Goal: Information Seeking & Learning: Check status

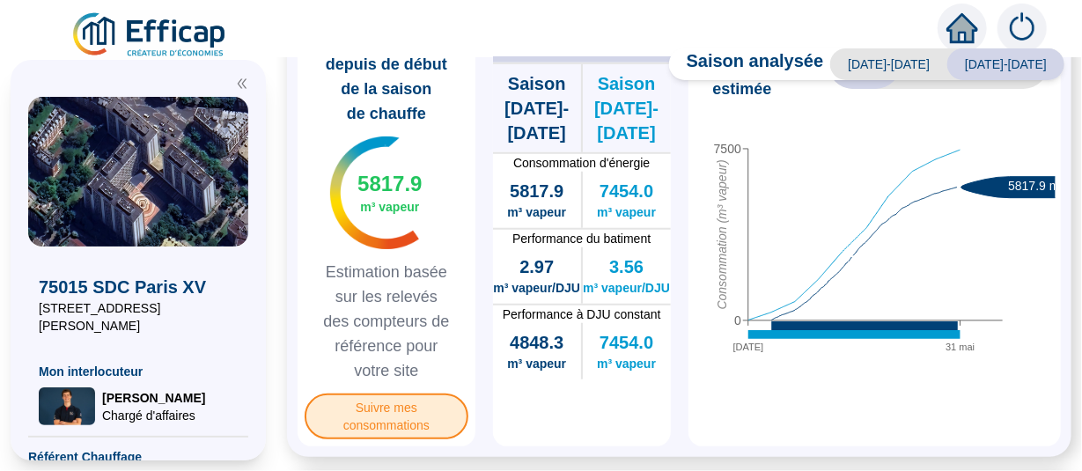
scroll to position [539, 0]
click at [393, 394] on span "Suivre mes consommations" at bounding box center [387, 417] width 164 height 46
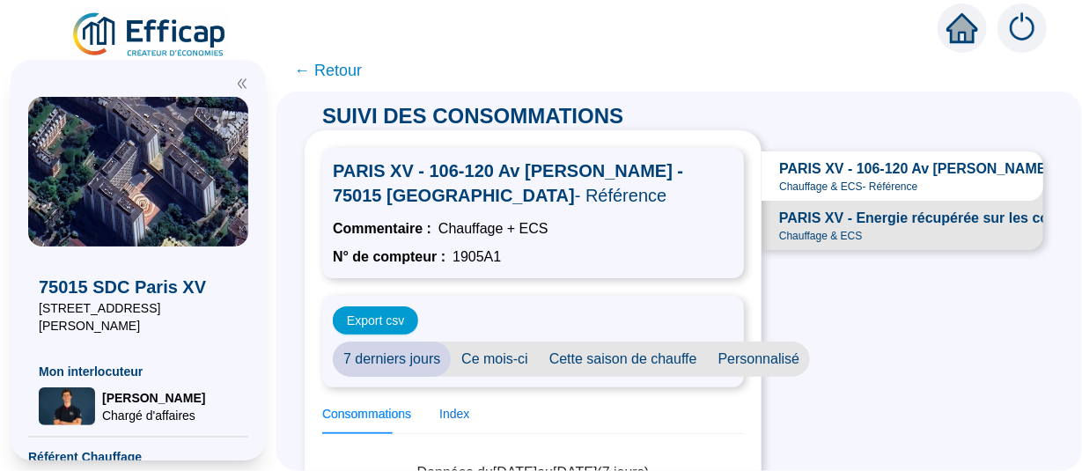
click at [439, 405] on div "Index" at bounding box center [454, 414] width 30 height 18
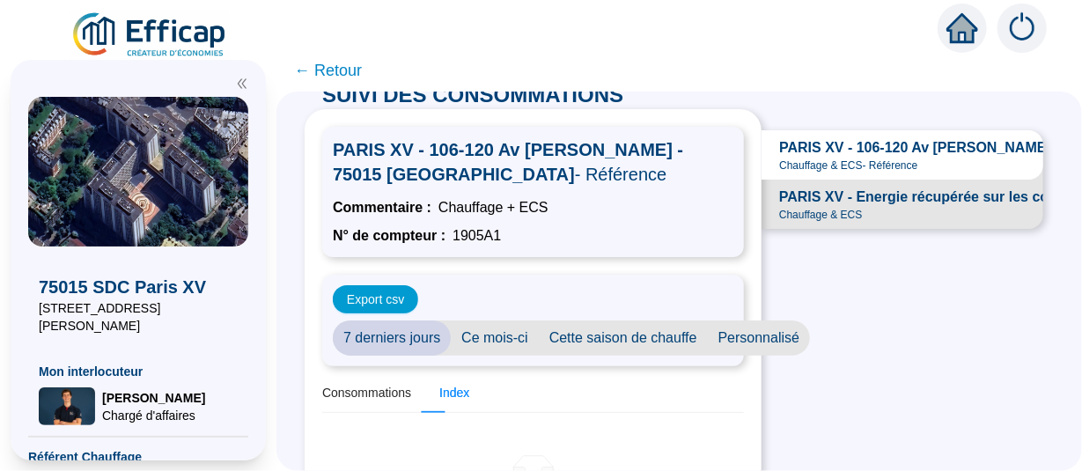
click at [357, 321] on span "7 derniers jours" at bounding box center [392, 338] width 118 height 35
click at [439, 384] on div "Index" at bounding box center [454, 393] width 30 height 18
click at [361, 384] on div "Consommations" at bounding box center [366, 393] width 89 height 18
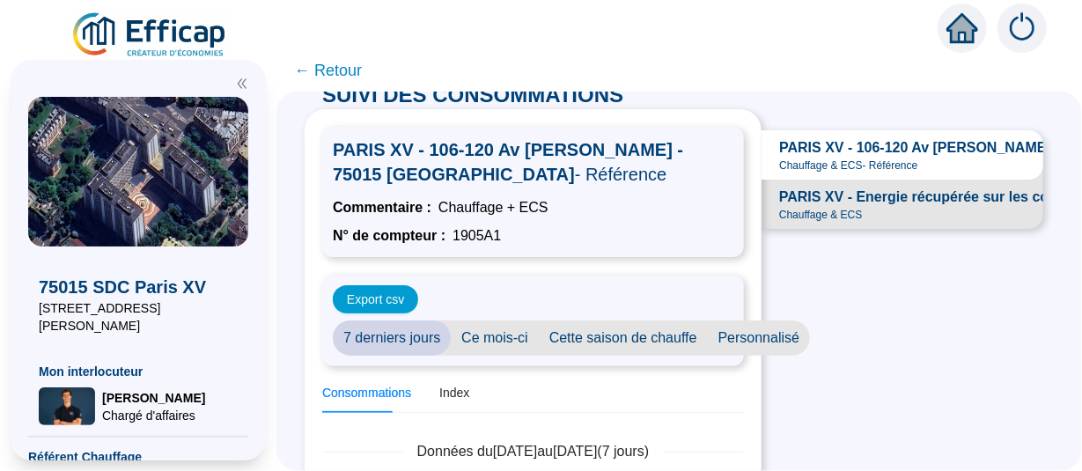
click at [924, 137] on span "PARIS XV - 106-120 Av [PERSON_NAME] - 75015 [GEOGRAPHIC_DATA]" at bounding box center [1018, 147] width 478 height 21
click at [918, 187] on span "PARIS XV - Energie récupérée sur les condensats" at bounding box center [945, 197] width 332 height 21
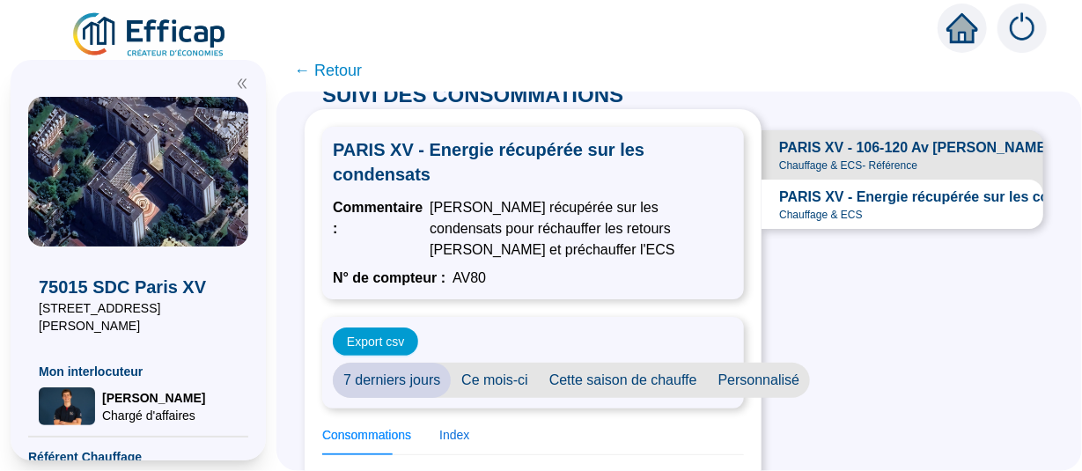
click at [439, 426] on div "Index" at bounding box center [454, 435] width 30 height 18
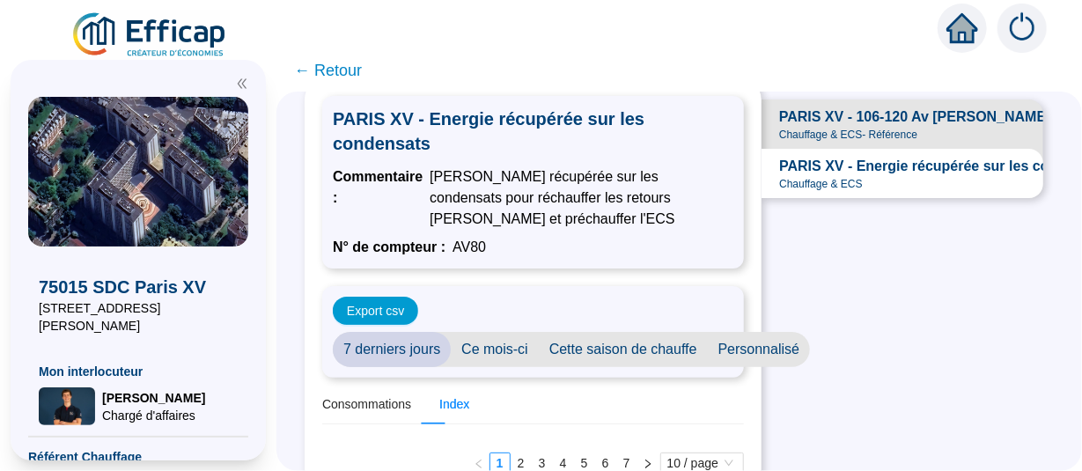
scroll to position [0, 0]
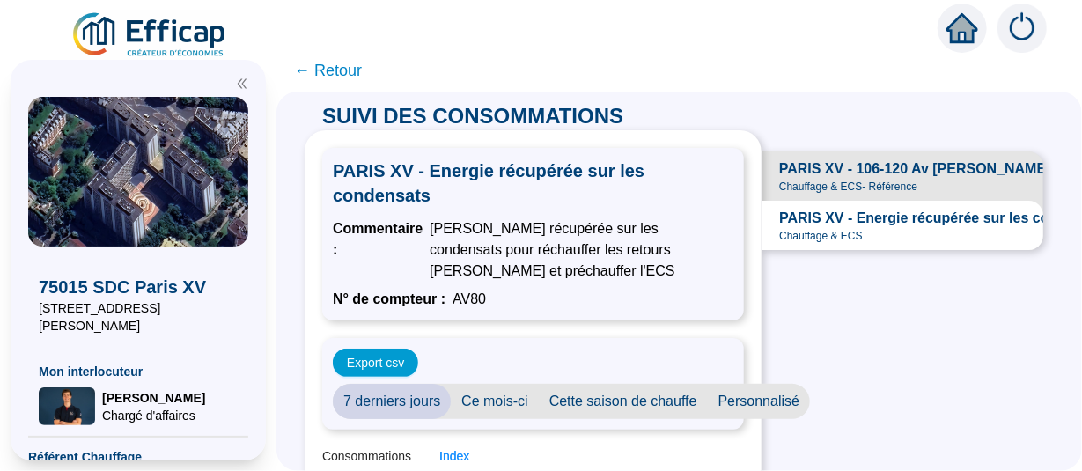
click at [904, 159] on span "PARIS XV - 106-120 Av [PERSON_NAME] - 75015 [GEOGRAPHIC_DATA]" at bounding box center [1018, 169] width 478 height 21
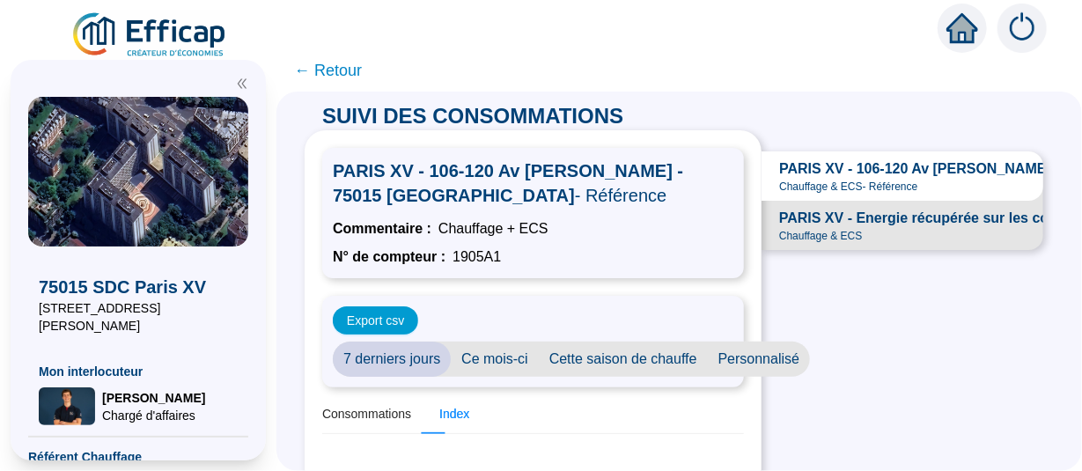
click at [464, 342] on span "Ce mois-ci" at bounding box center [495, 359] width 88 height 35
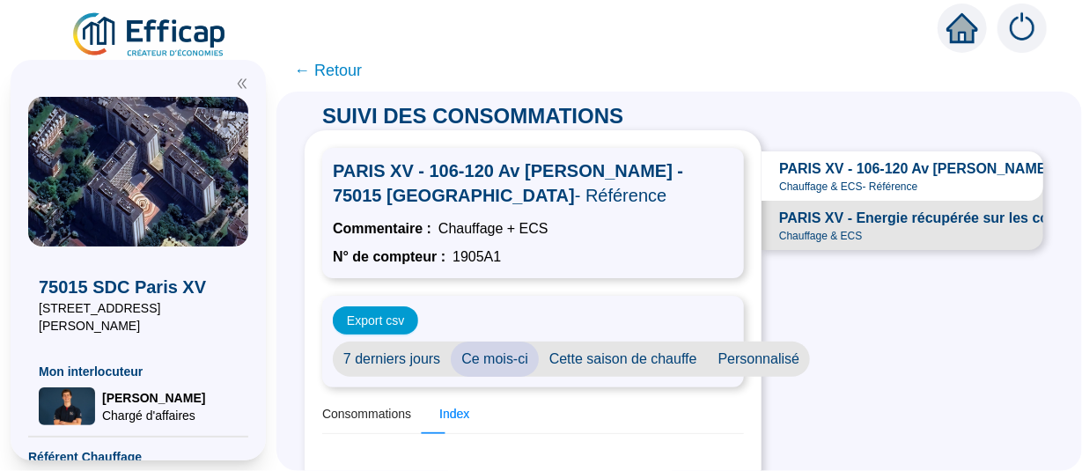
click at [439, 405] on div "Index" at bounding box center [454, 414] width 30 height 18
click at [565, 342] on span "Cette saison de chauffe" at bounding box center [623, 359] width 169 height 35
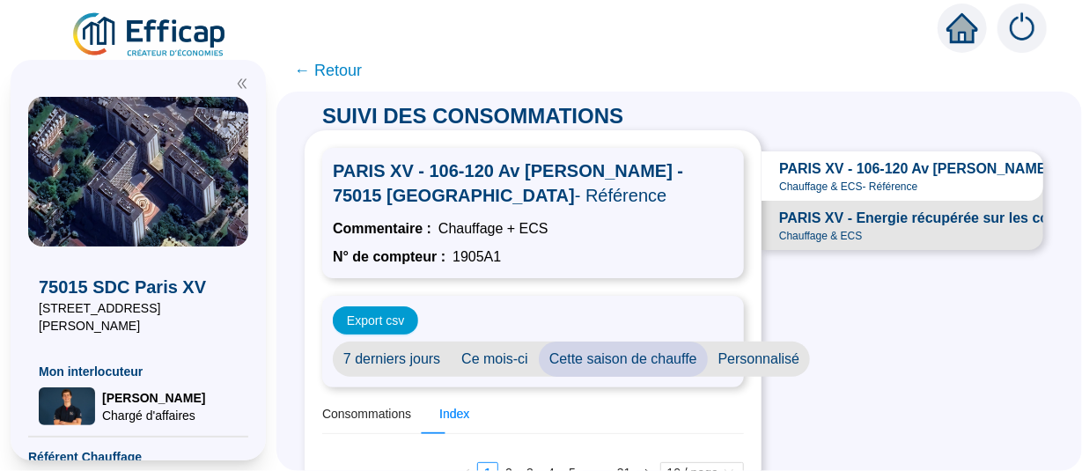
click at [708, 342] on span "Personnalisé" at bounding box center [759, 359] width 103 height 35
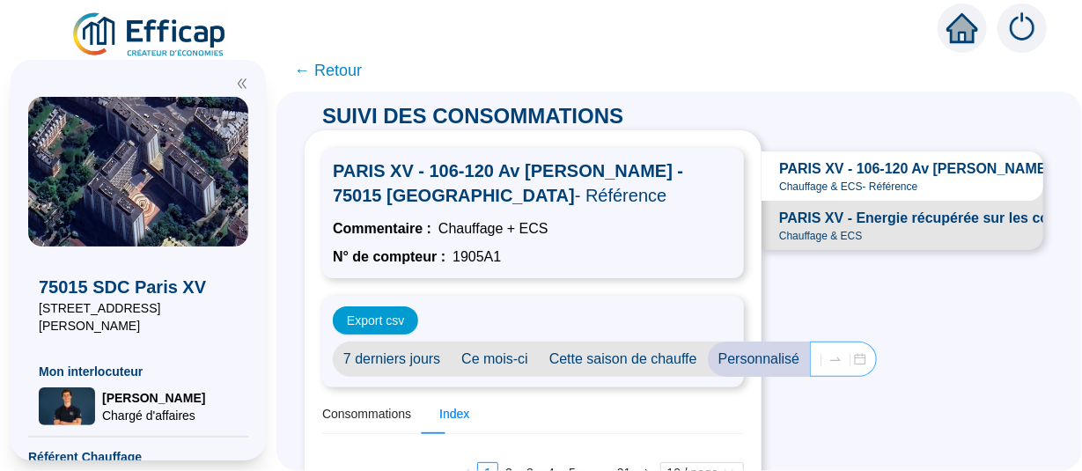
click at [822, 352] on div at bounding box center [836, 359] width 28 height 14
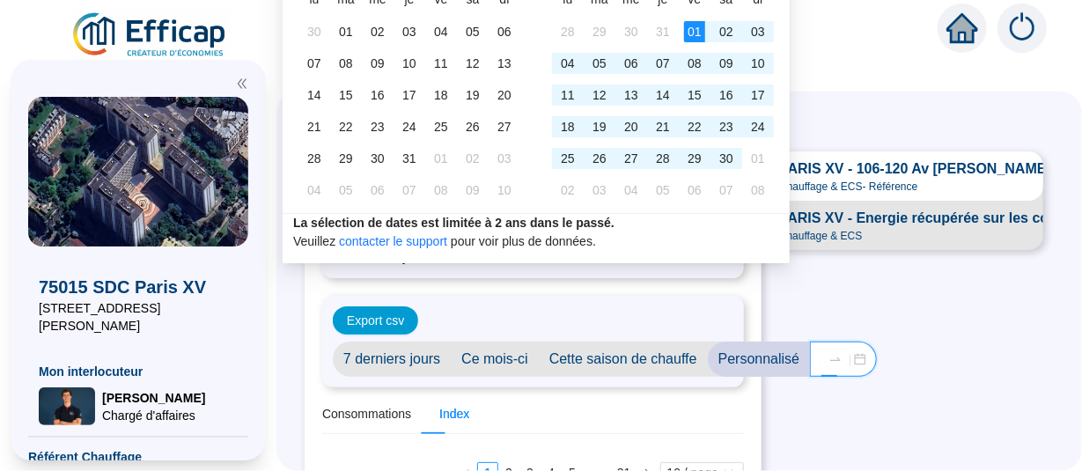
type input "[DATE]"
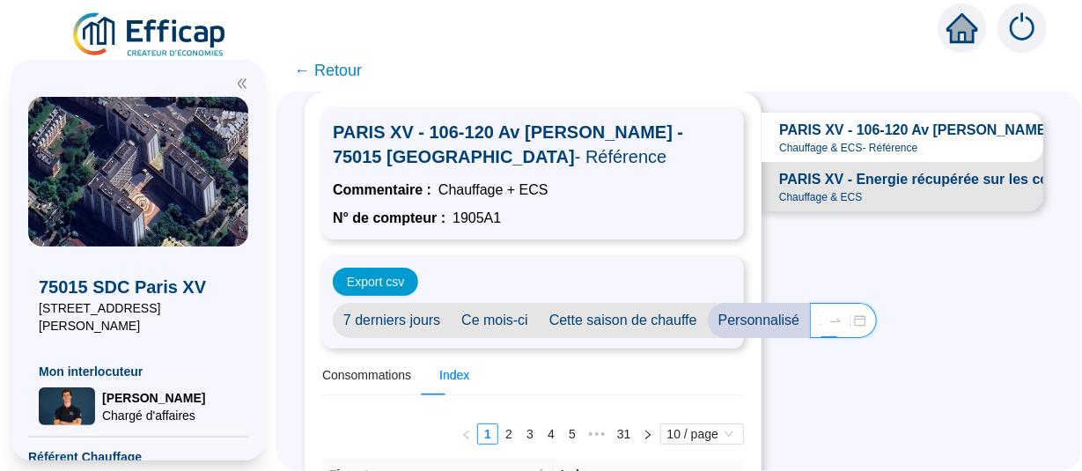
scroll to position [0, 0]
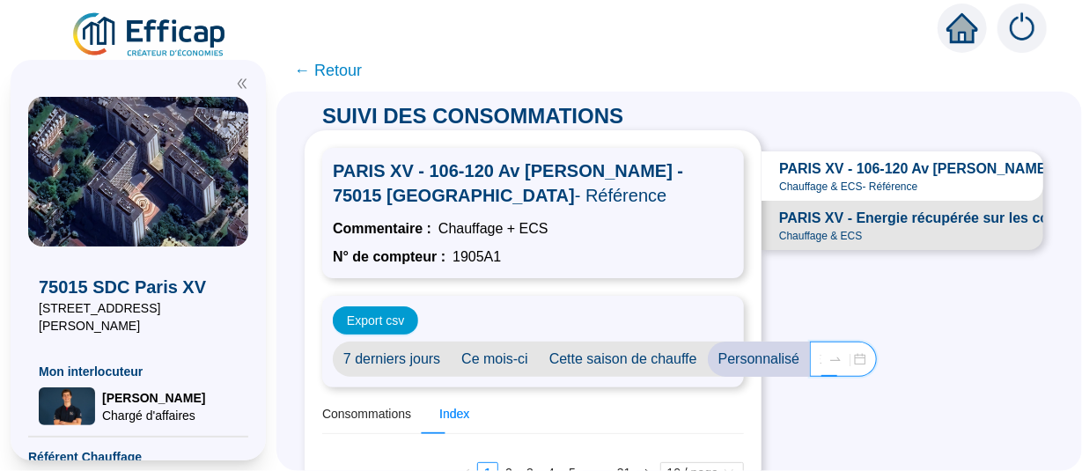
click at [810, 342] on div "[DATE] [DATE]" at bounding box center [843, 359] width 67 height 35
click at [384, 342] on span "7 derniers jours" at bounding box center [392, 359] width 118 height 35
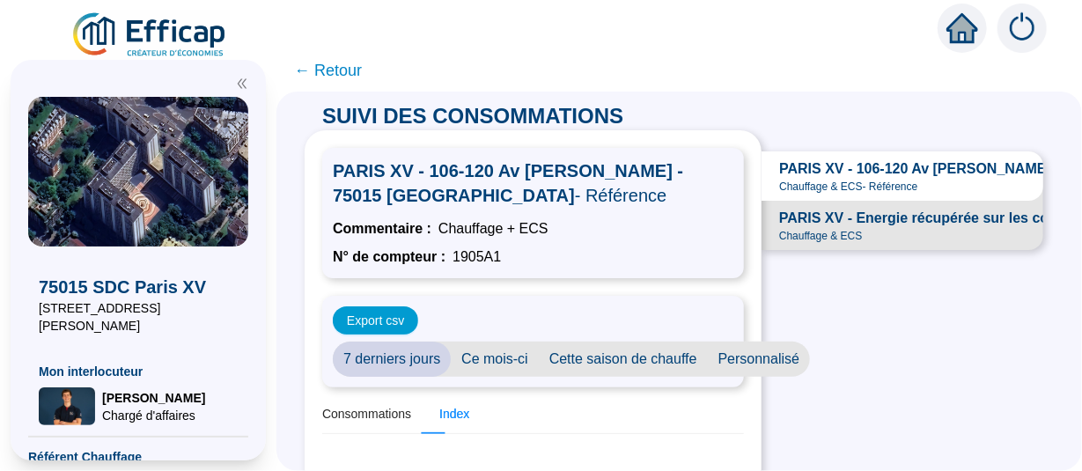
click at [439, 405] on div "Index" at bounding box center [454, 414] width 30 height 18
click at [734, 342] on div "7 derniers jours Ce mois-ci Cette saison [PERSON_NAME] Personnalisé" at bounding box center [533, 359] width 401 height 35
click at [708, 342] on span "Personnalisé" at bounding box center [759, 359] width 103 height 35
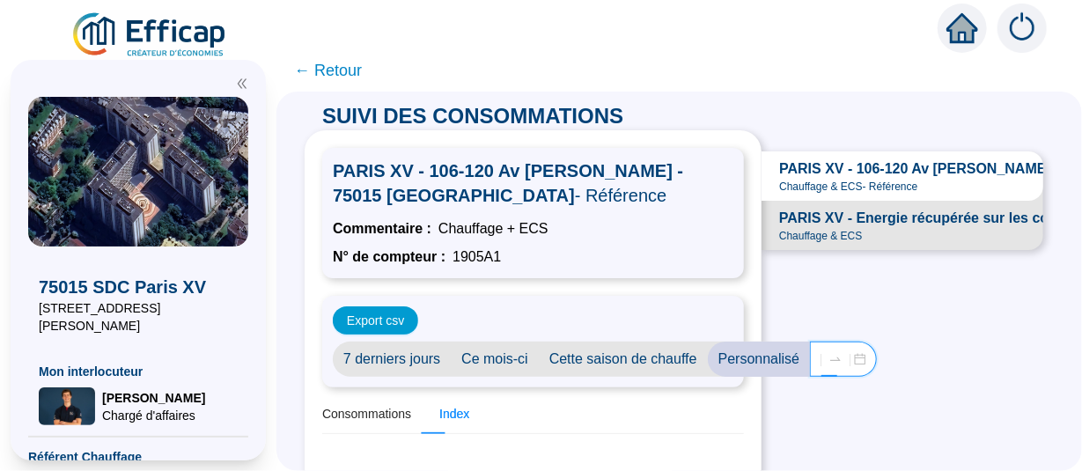
click at [821, 351] on input "[DATE]" at bounding box center [821, 360] width 1 height 18
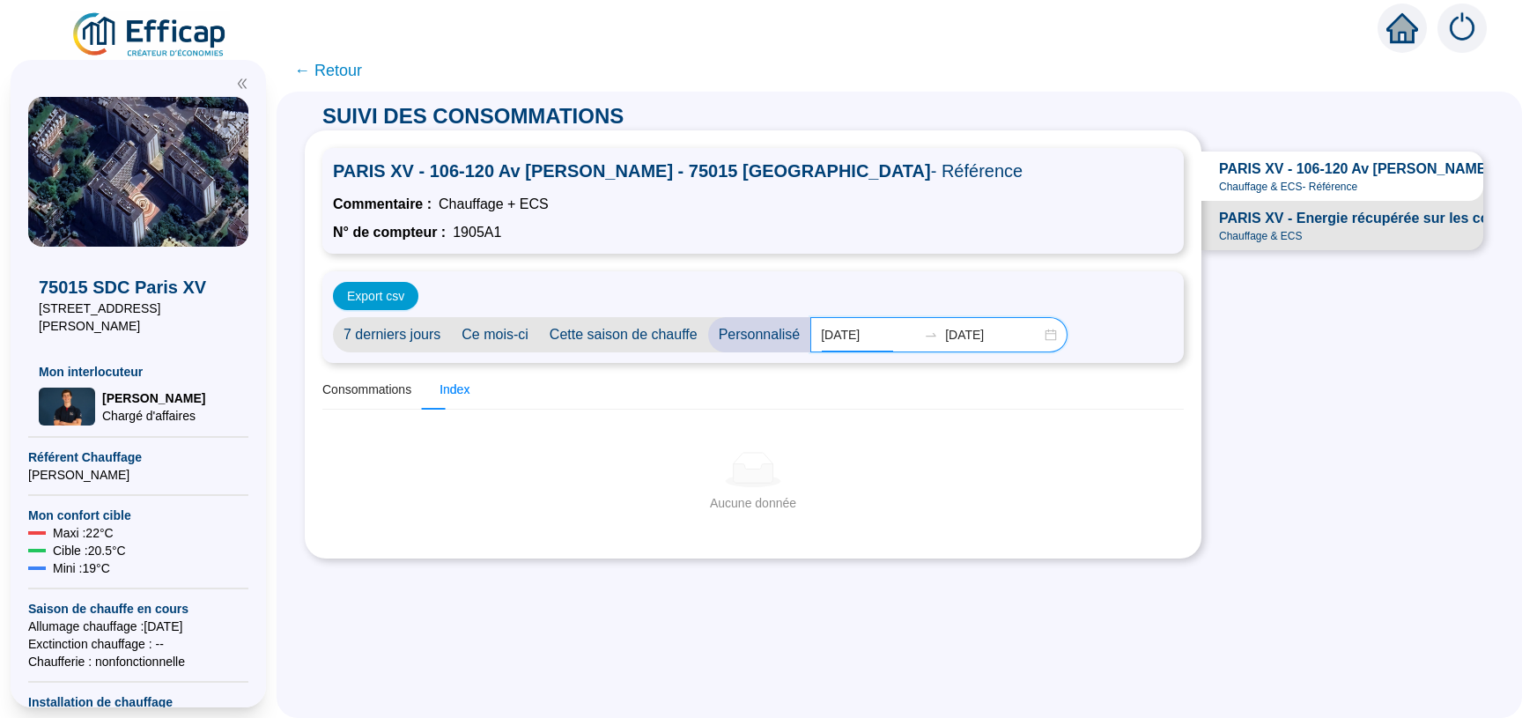
click at [821, 326] on input "[DATE]" at bounding box center [869, 335] width 96 height 18
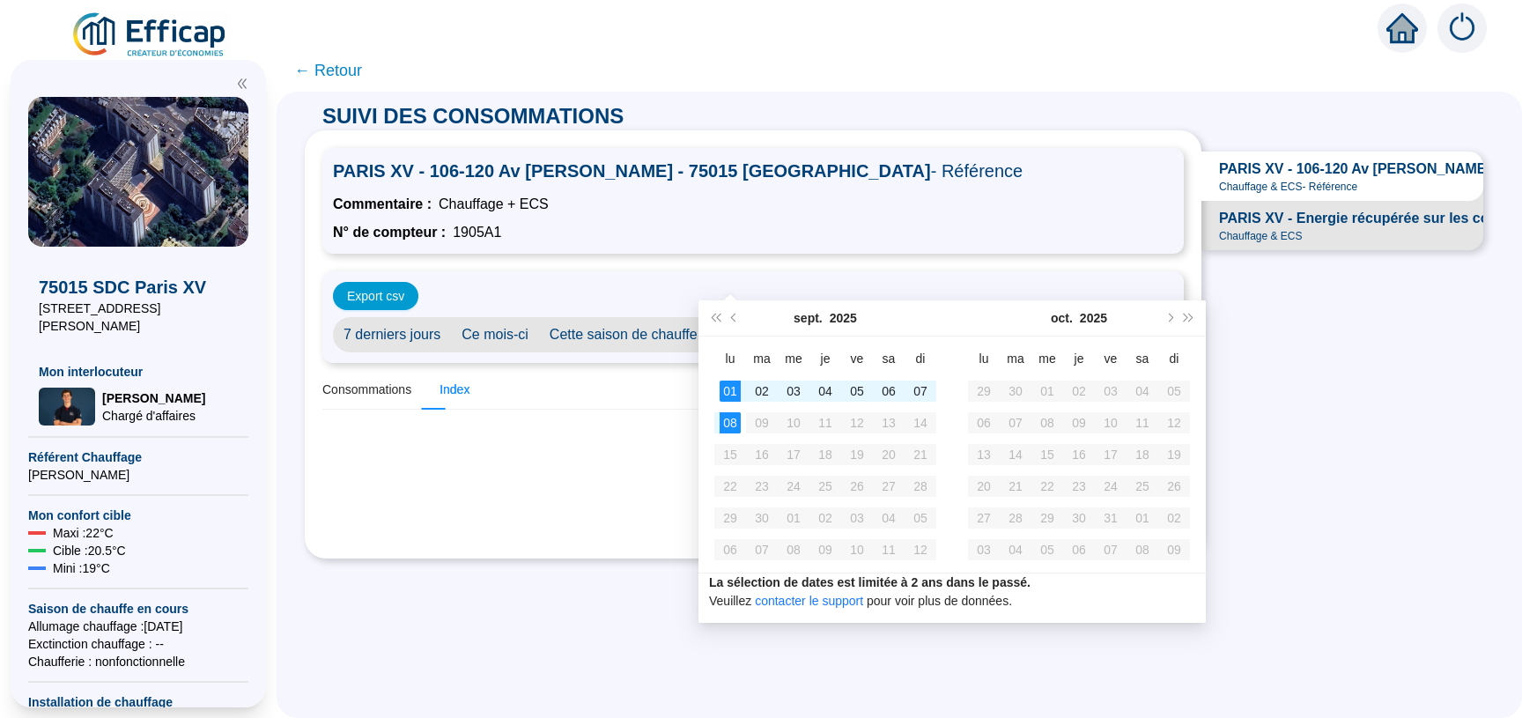
click at [761, 271] on div "Export csv 7 derniers jours Ce mois-ci Cette saison [PERSON_NAME] Personnalisé …" at bounding box center [752, 317] width 861 height 92
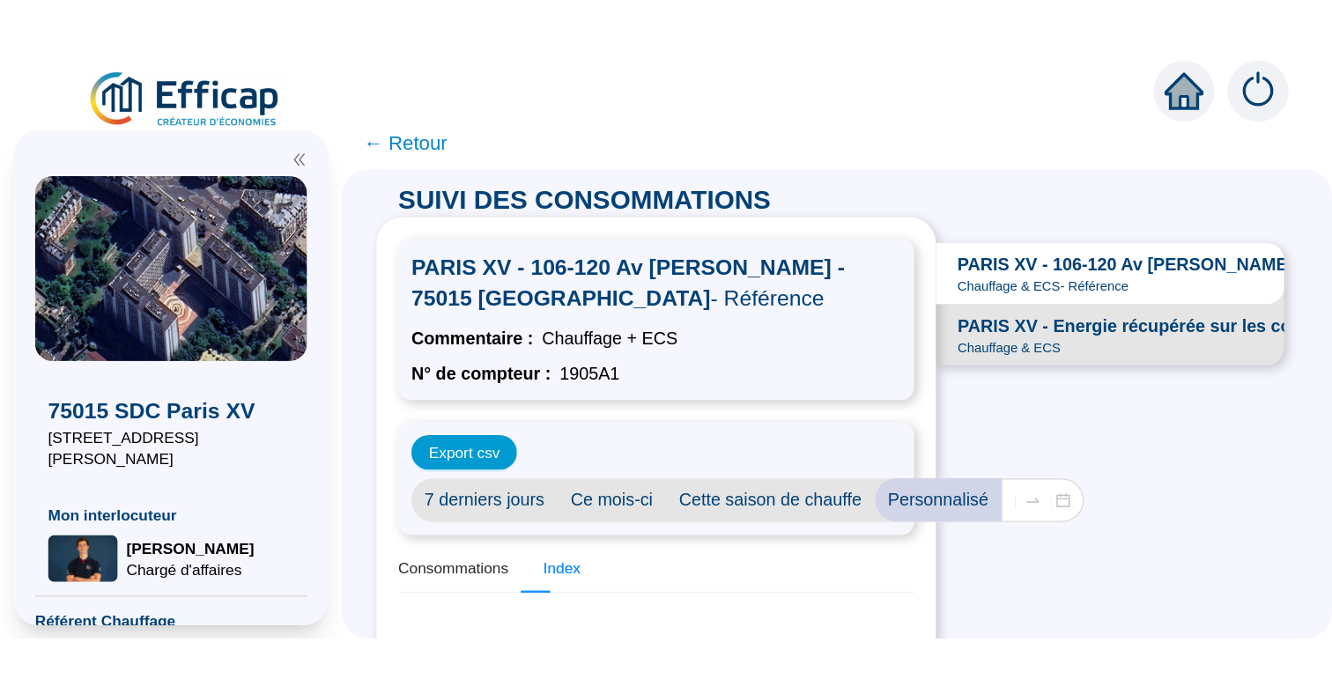
scroll to position [21, 0]
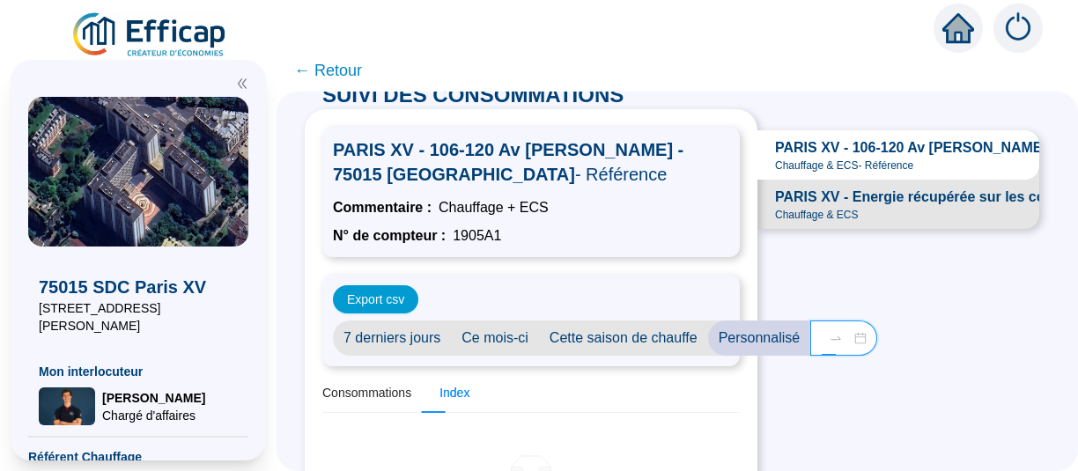
click at [821, 329] on input "[DATE]" at bounding box center [821, 338] width 1 height 18
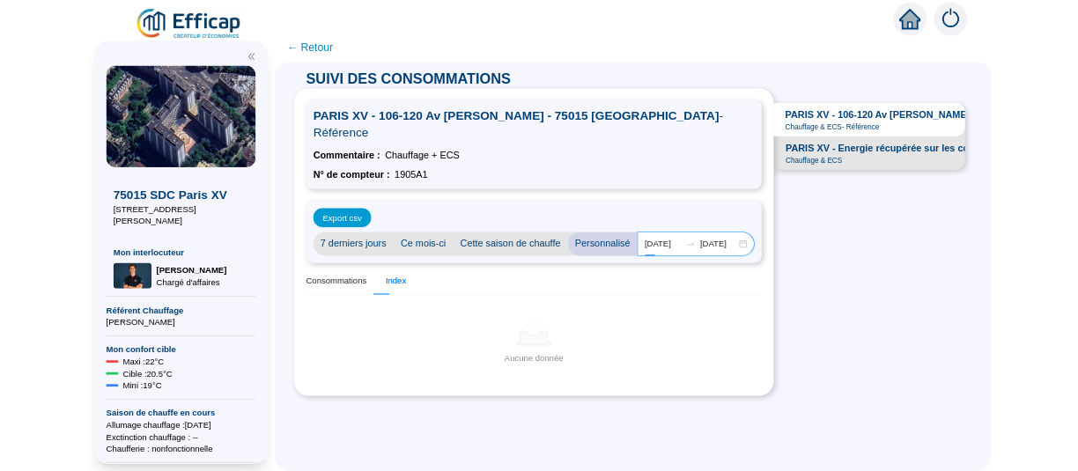
scroll to position [0, 0]
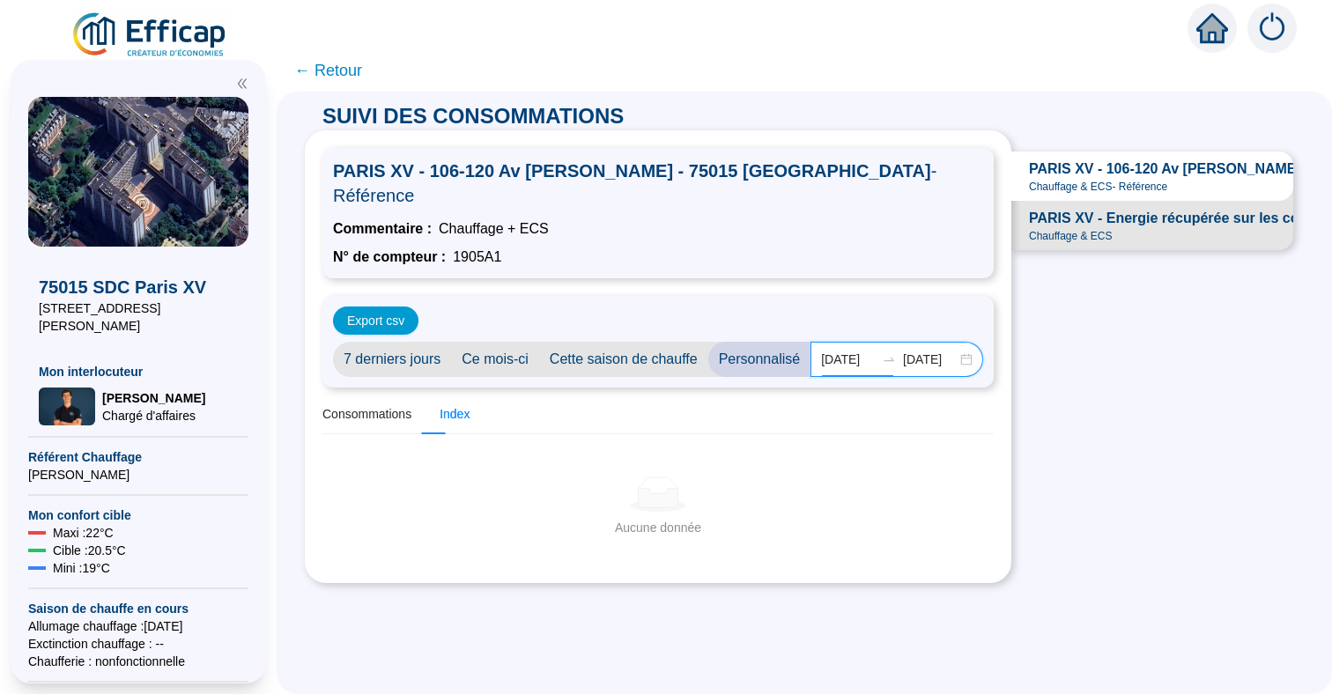
click at [821, 351] on input "[DATE]" at bounding box center [848, 360] width 54 height 18
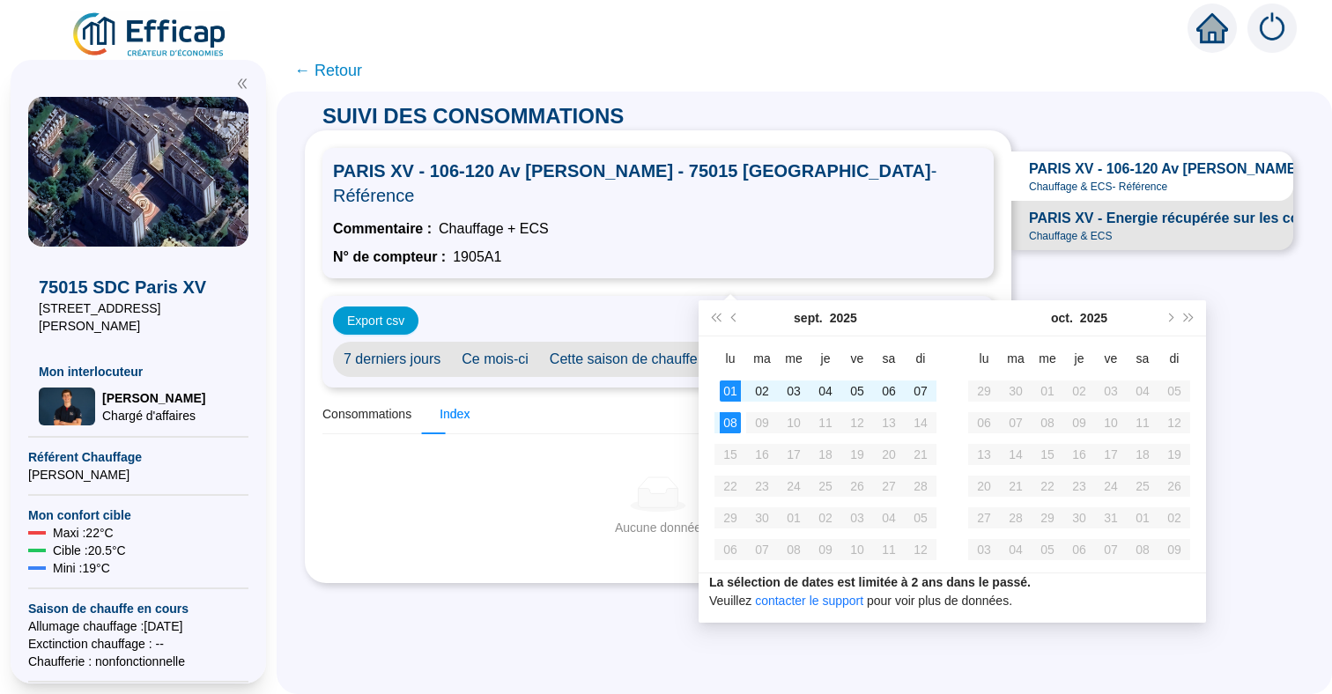
click at [821, 351] on input "[DATE]" at bounding box center [848, 360] width 54 height 18
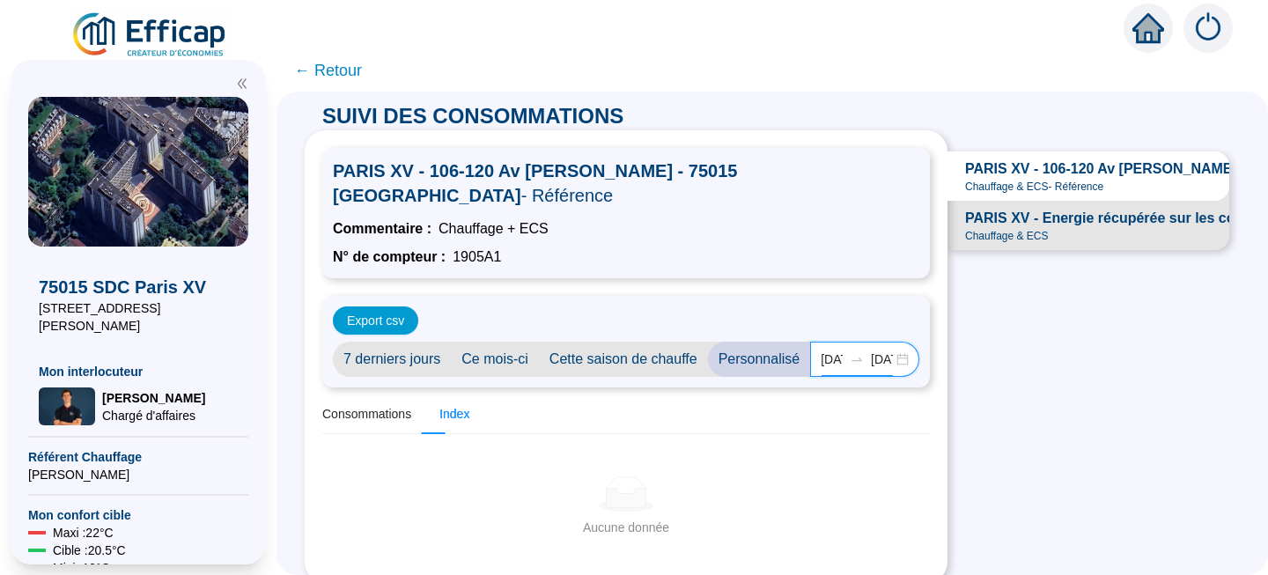
click at [821, 351] on input "[DATE]" at bounding box center [832, 360] width 22 height 18
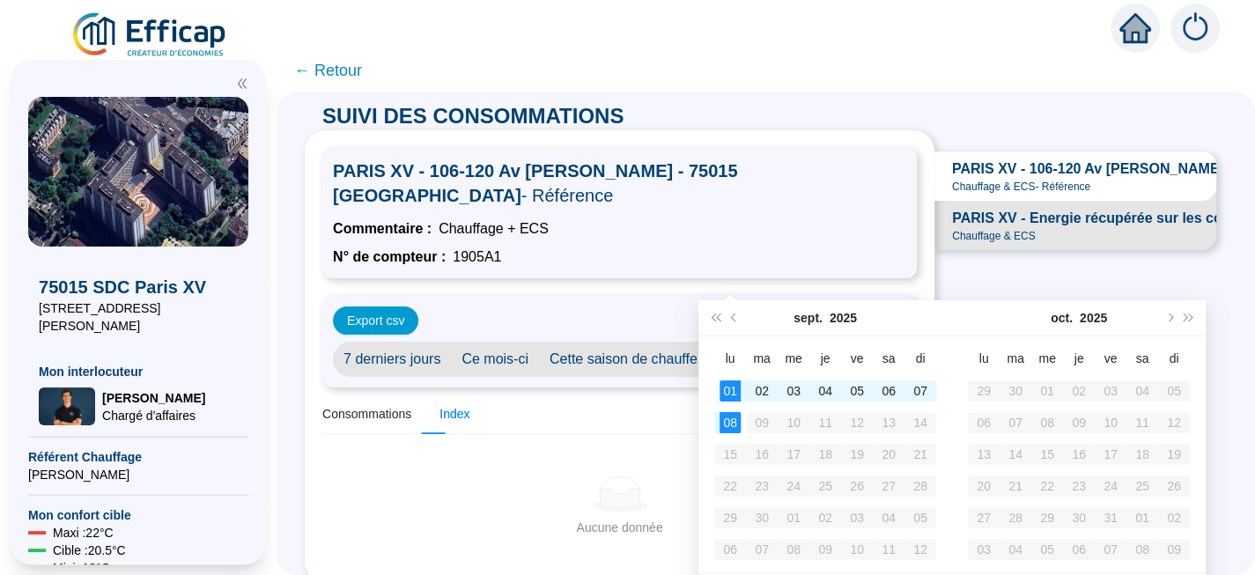
click at [821, 351] on input "[DATE]" at bounding box center [828, 360] width 15 height 18
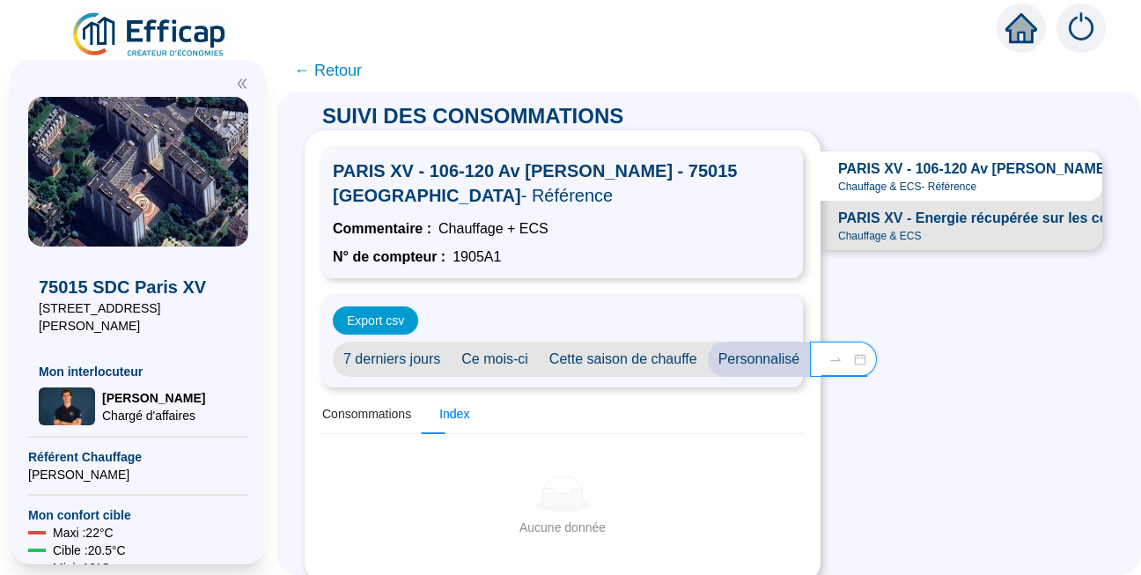
click at [821, 351] on input "[DATE]" at bounding box center [821, 360] width 1 height 18
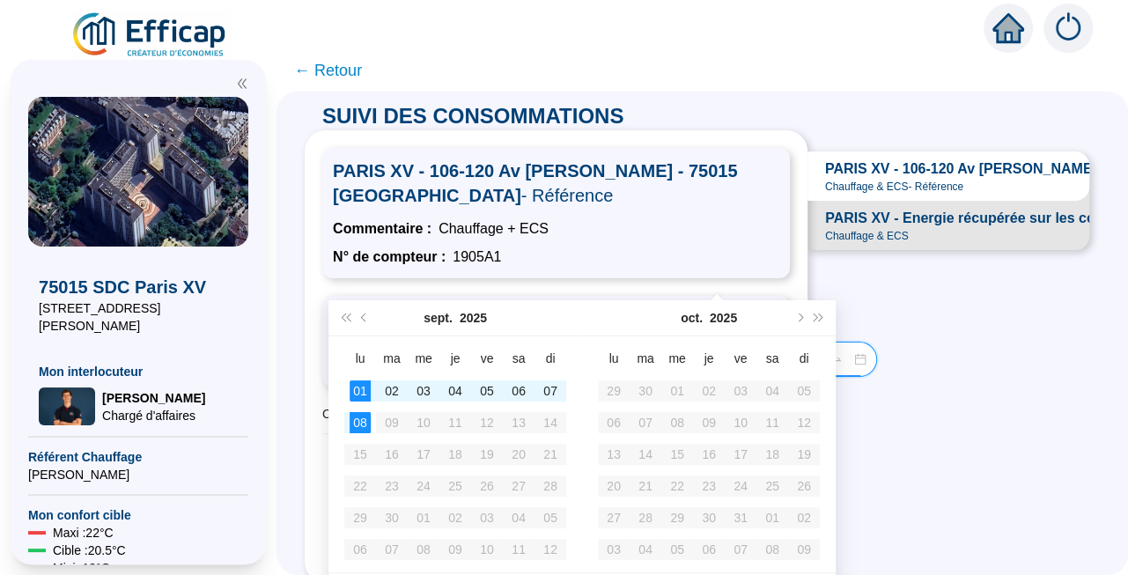
click at [821, 351] on input "[DATE]" at bounding box center [821, 360] width 1 height 18
click at [711, 306] on div "Export csv" at bounding box center [556, 320] width 447 height 28
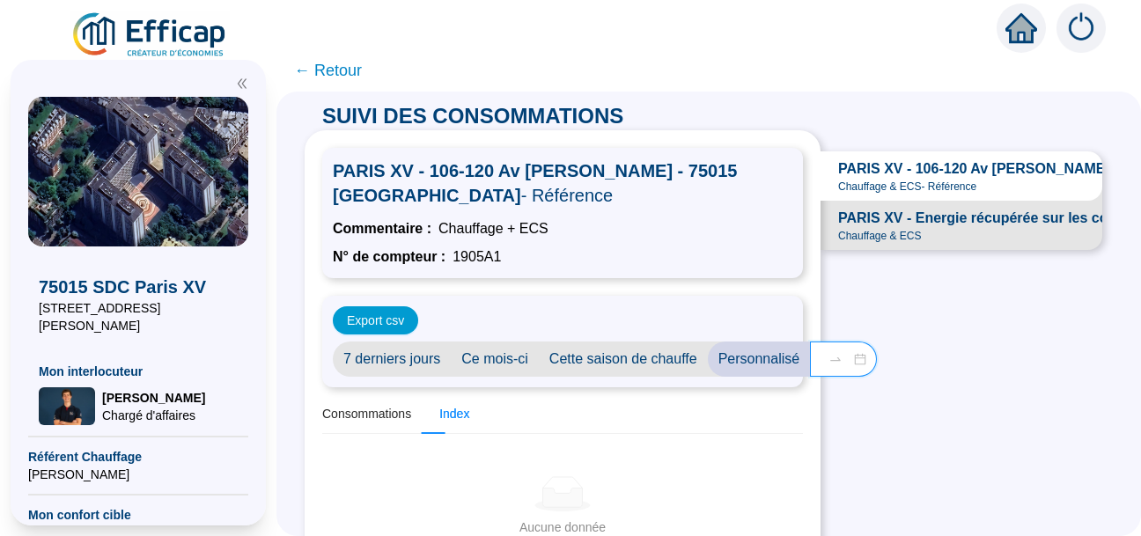
click at [821, 351] on input "[DATE]" at bounding box center [821, 360] width 1 height 18
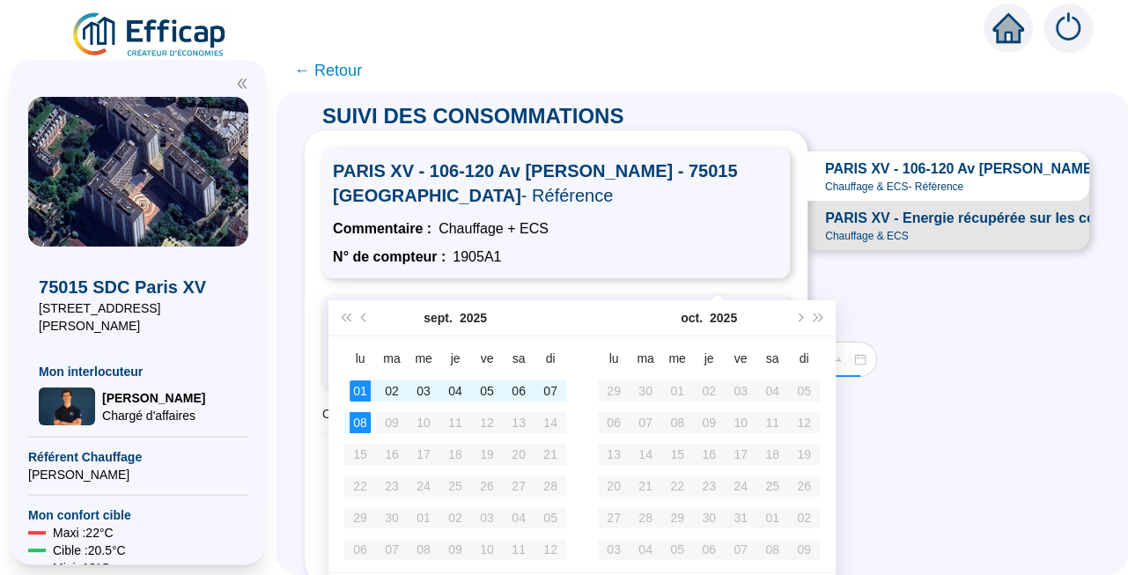
click at [714, 306] on div "Export csv" at bounding box center [556, 320] width 447 height 28
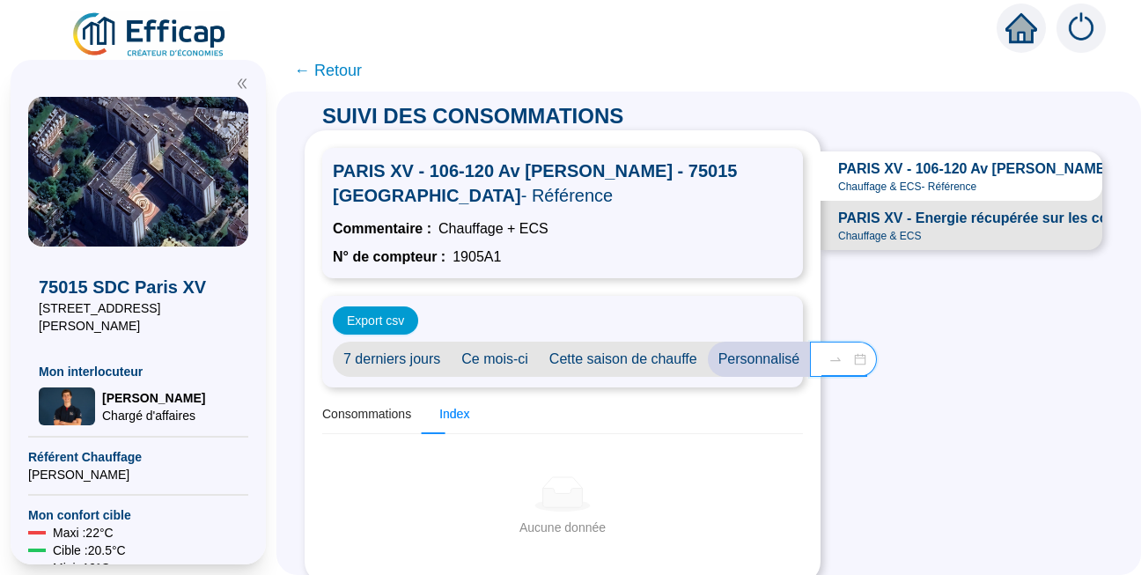
click at [821, 351] on input "[DATE]" at bounding box center [821, 360] width 1 height 18
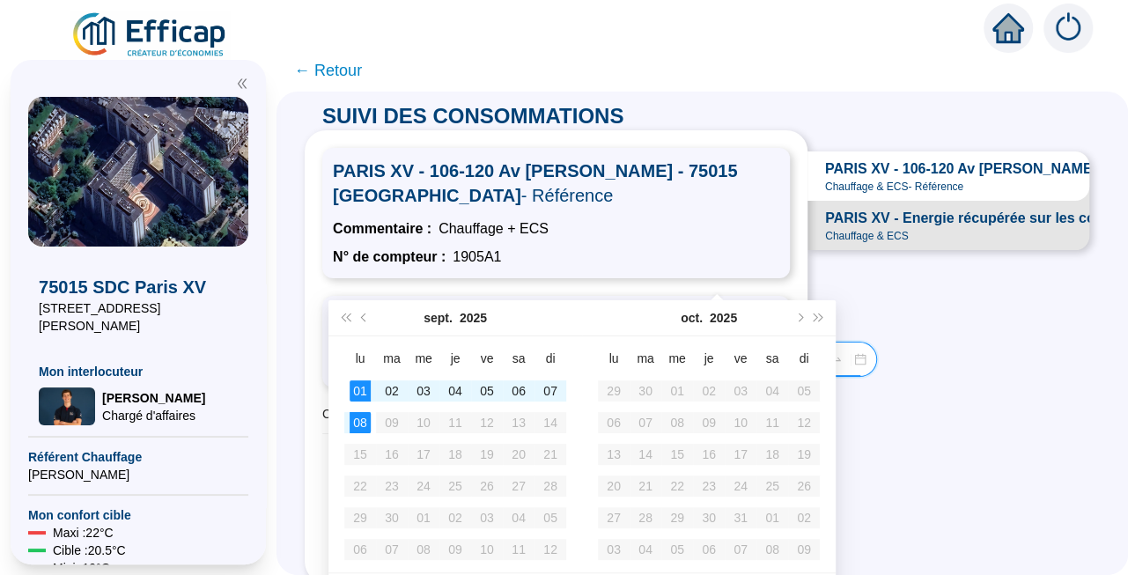
click at [821, 351] on input "[DATE]" at bounding box center [821, 360] width 1 height 18
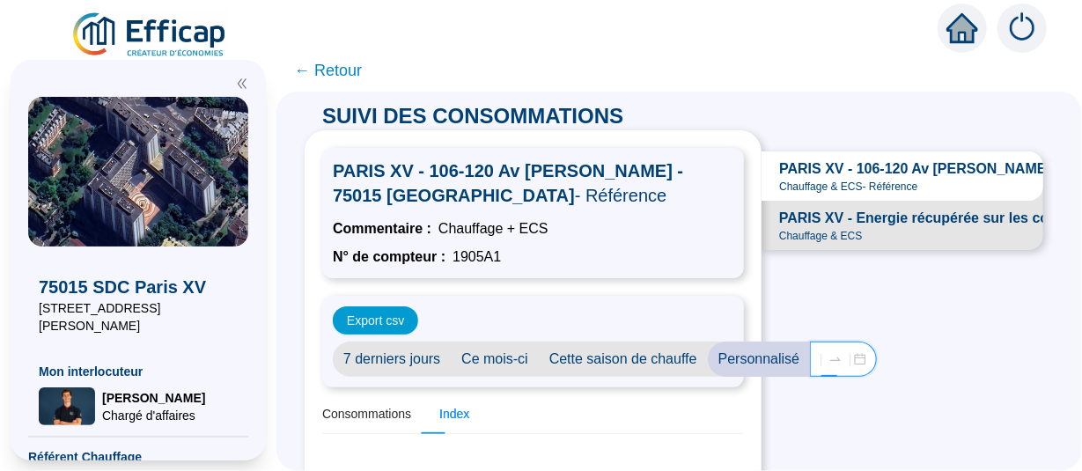
click at [810, 342] on div "[DATE] [DATE]" at bounding box center [843, 359] width 67 height 35
click at [821, 351] on input "[DATE]" at bounding box center [821, 360] width 1 height 18
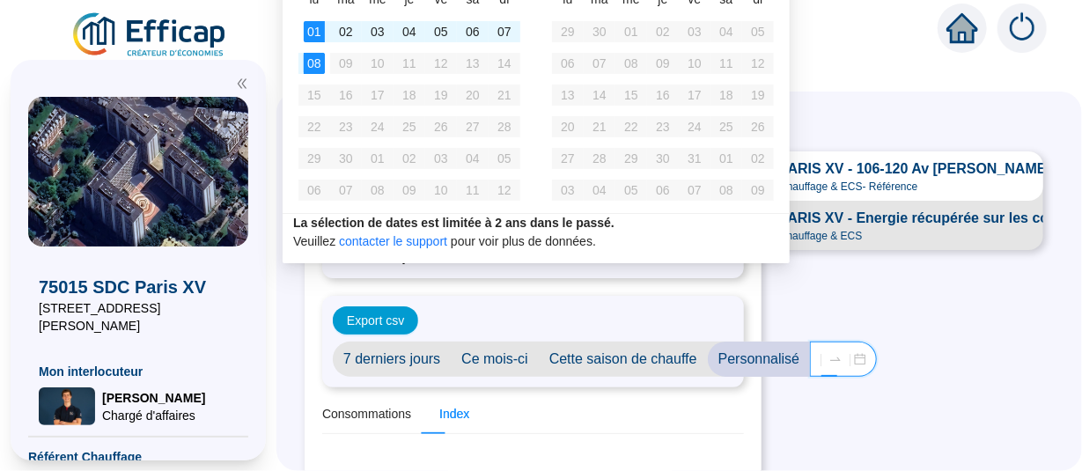
click at [821, 351] on input "[DATE]" at bounding box center [821, 360] width 1 height 18
click at [559, 395] on div "Consommations Index Données du [DATE] au [DATE] ( 7 jours) Consommation -- Cons…" at bounding box center [533, 480] width 422 height 171
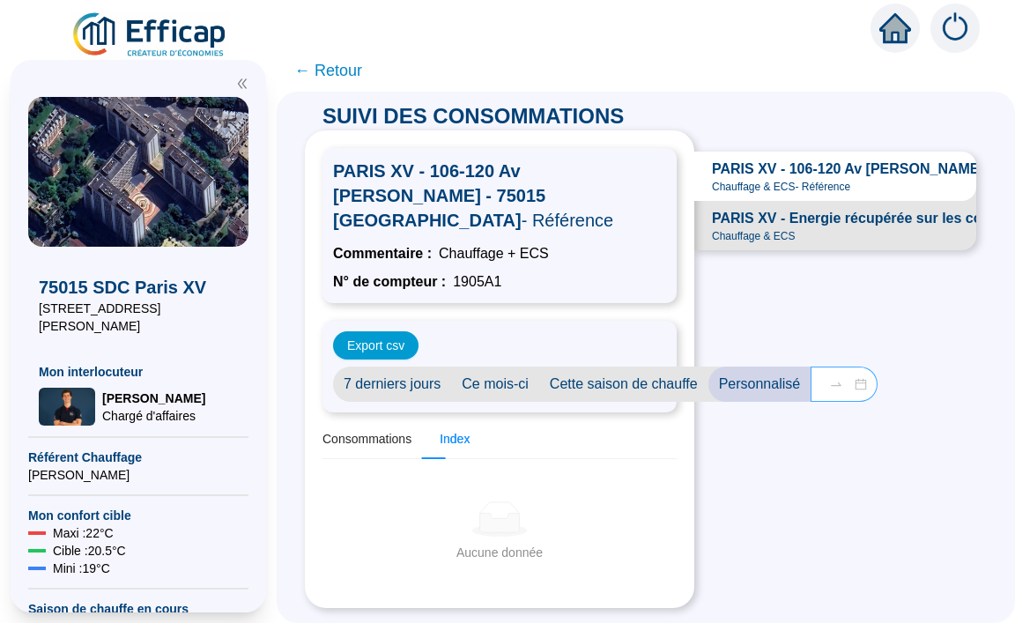
click at [822, 377] on div at bounding box center [836, 384] width 28 height 14
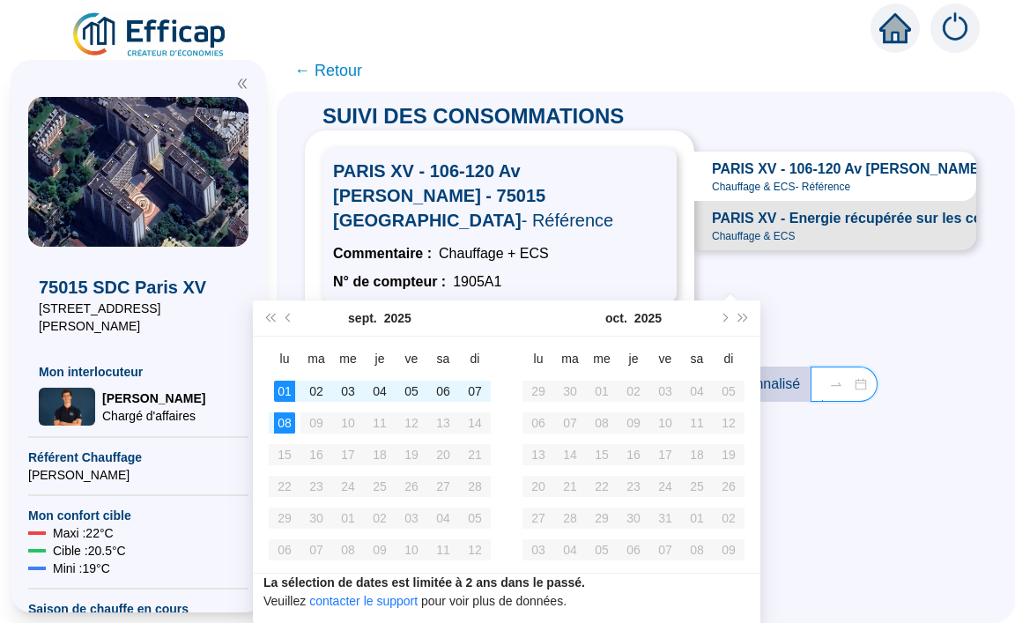
click at [822, 377] on div at bounding box center [836, 384] width 28 height 14
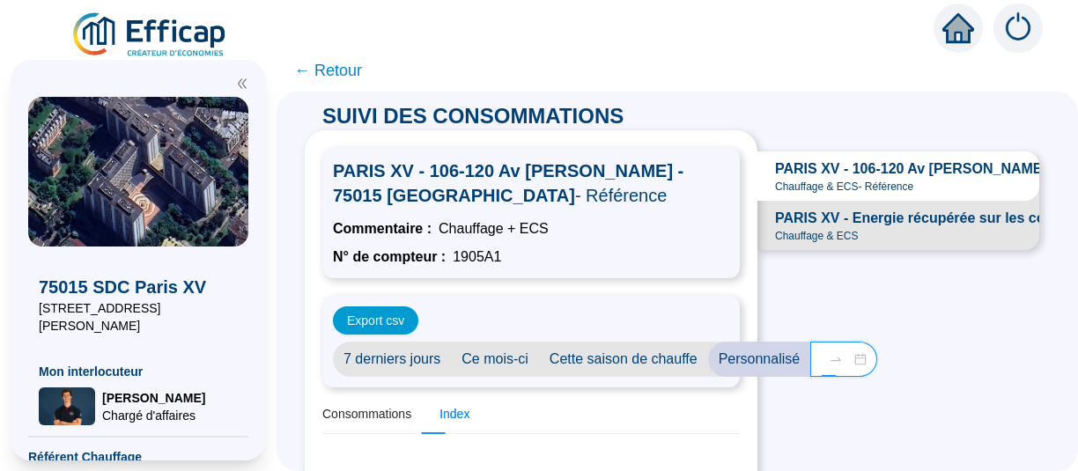
click at [821, 351] on input "[DATE]" at bounding box center [821, 360] width 1 height 18
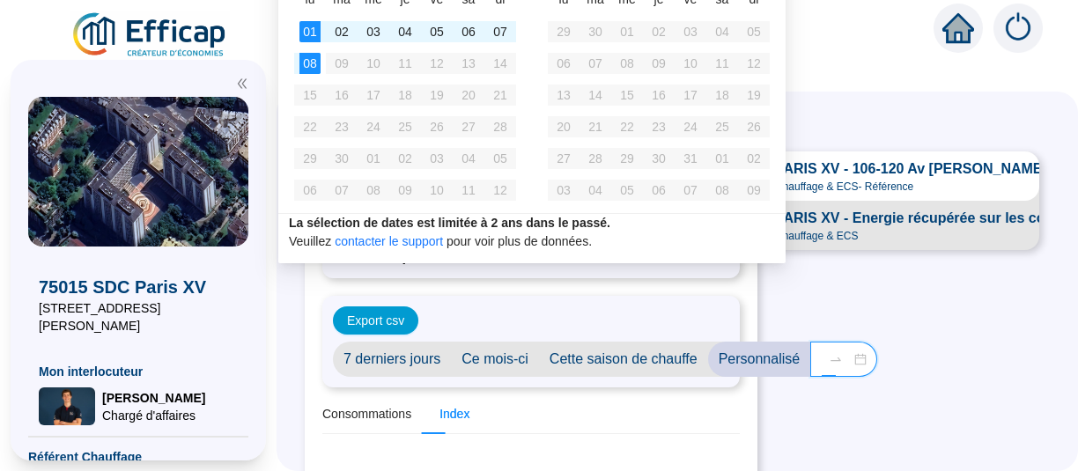
click at [821, 351] on input "[DATE]" at bounding box center [821, 360] width 1 height 18
click at [681, 395] on div "Consommations Index" at bounding box center [530, 415] width 417 height 40
